Goal: Transaction & Acquisition: Purchase product/service

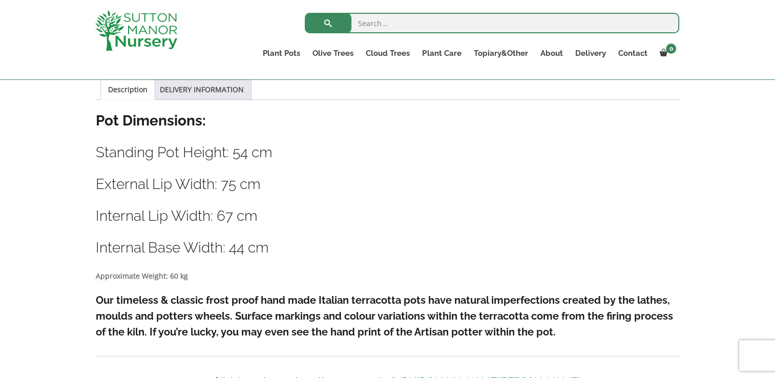
scroll to position [513, 0]
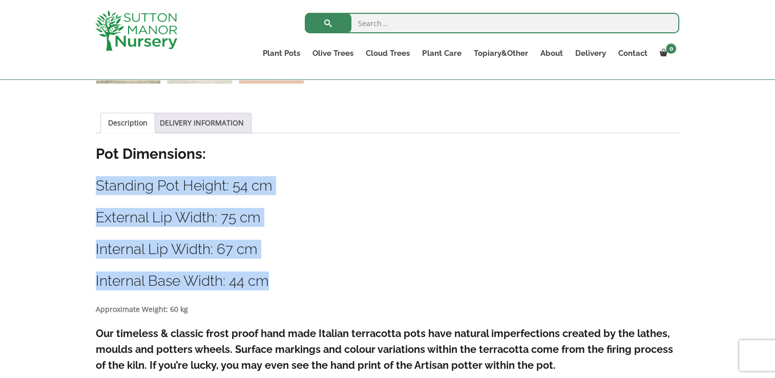
drag, startPoint x: 270, startPoint y: 280, endPoint x: 93, endPoint y: 187, distance: 199.9
click at [93, 187] on div "Sale! 🔍 Terracotta Tuscan Big Bell Plant Pot 75 (Handmade) £ 727.95 Original pr…" at bounding box center [388, 254] width 600 height 1074
drag, startPoint x: 93, startPoint y: 187, endPoint x: 162, endPoint y: 214, distance: 74.5
click at [162, 214] on h3 "External Lip Width: 75 cm" at bounding box center [388, 217] width 584 height 19
click at [141, 222] on h3 "External Lip Width: 75 cm" at bounding box center [388, 217] width 584 height 19
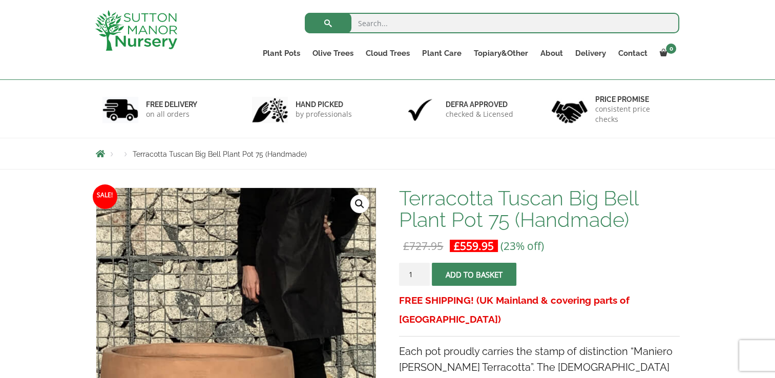
scroll to position [0, 0]
